Goal: Task Accomplishment & Management: Manage account settings

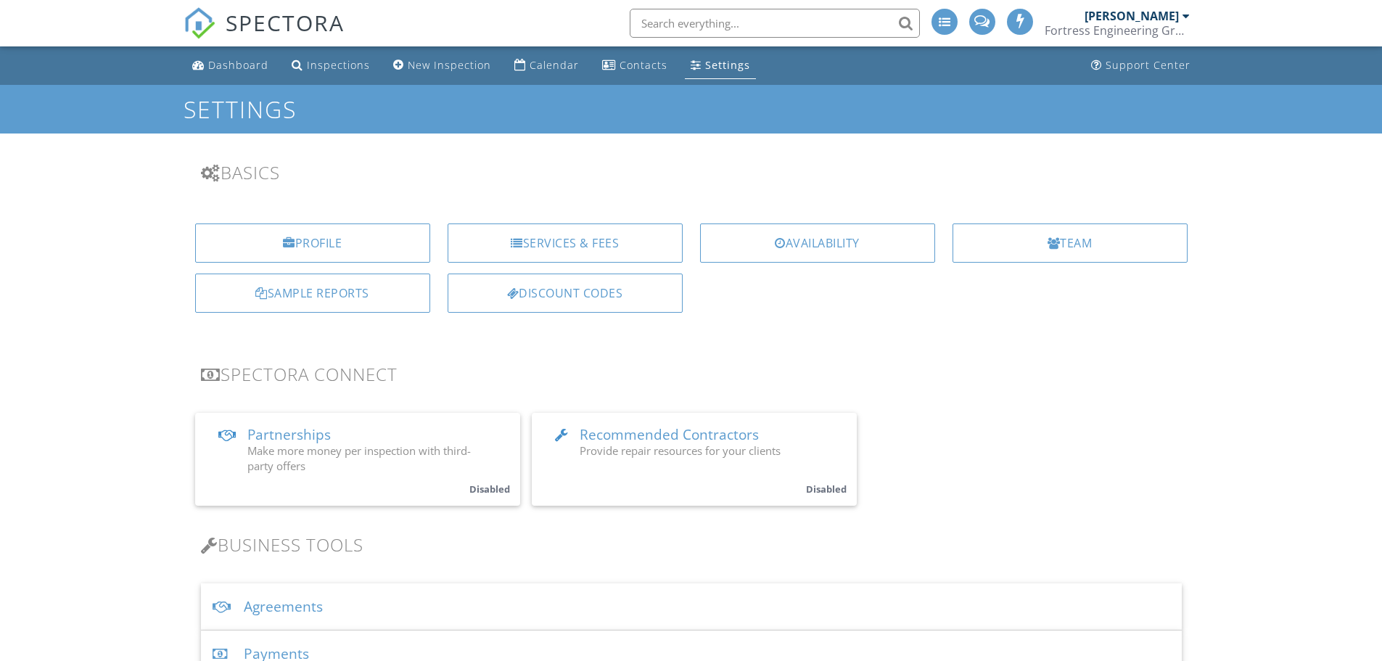
scroll to position [145, 0]
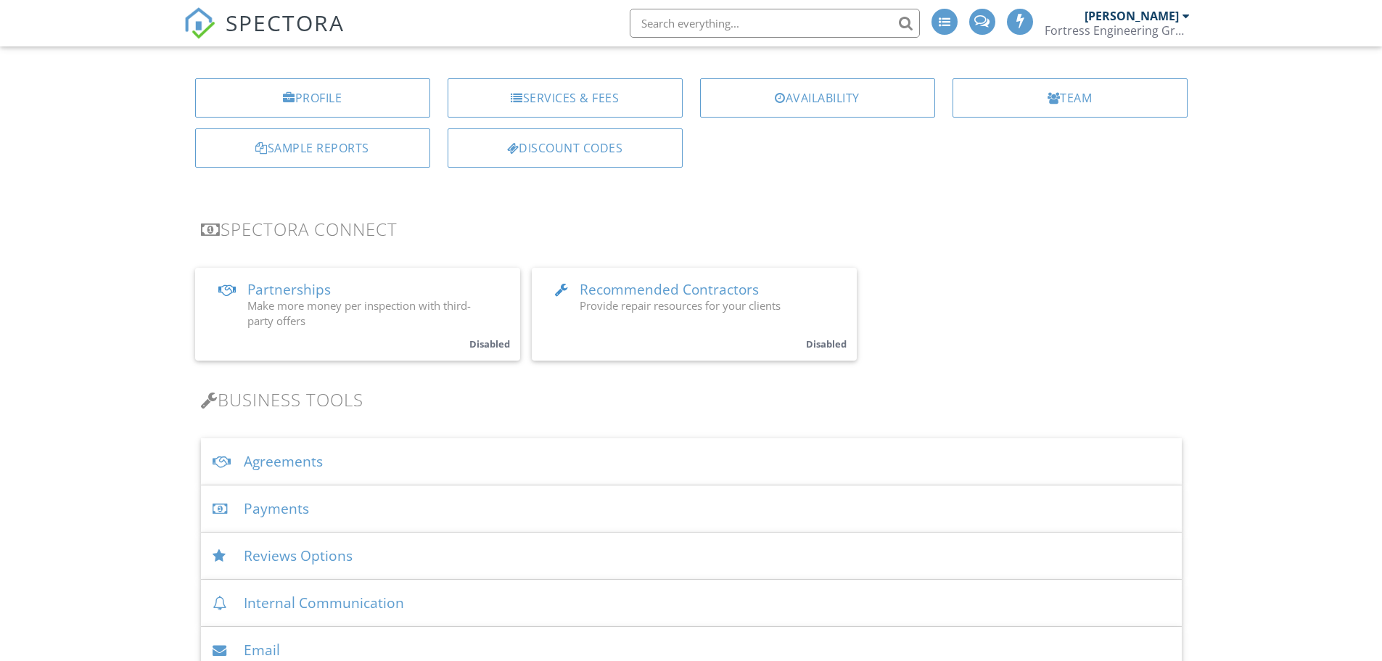
click at [308, 521] on div "Payments" at bounding box center [691, 508] width 981 height 47
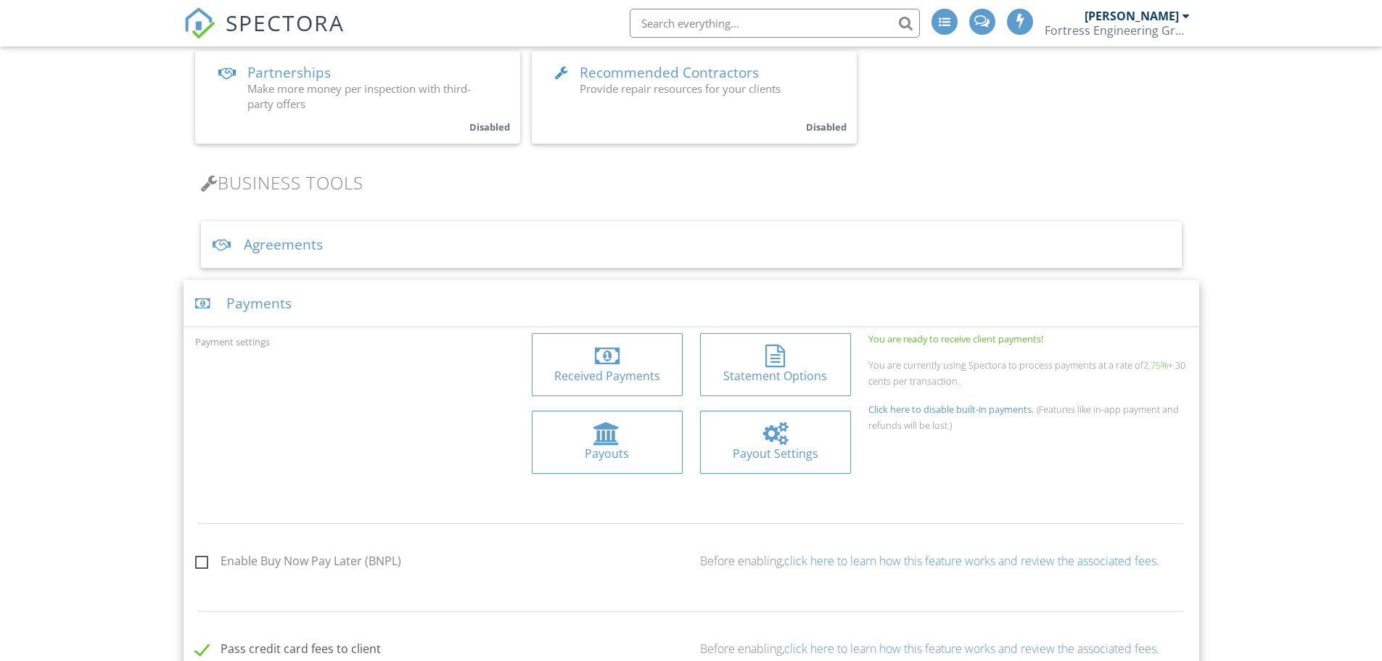
scroll to position [363, 0]
click at [605, 362] on div at bounding box center [607, 355] width 25 height 23
